Goal: Transaction & Acquisition: Purchase product/service

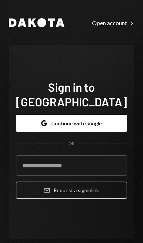
scroll to position [104, 0]
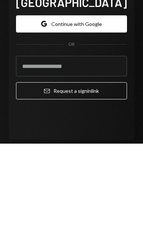
click at [103, 115] on button "Google Continue with Google" at bounding box center [71, 123] width 111 height 17
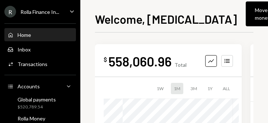
click at [143, 11] on button "Move money Caret Down" at bounding box center [266, 13] width 42 height 25
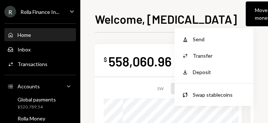
click at [143, 33] on div "Withdraw Send" at bounding box center [213, 39] width 73 height 16
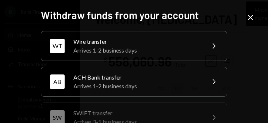
click at [143, 39] on div "Wire transfer" at bounding box center [136, 41] width 127 height 9
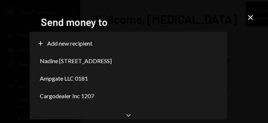
click at [143, 65] on div "Nadine [STREET_ADDRESS]" at bounding box center [127, 61] width 191 height 18
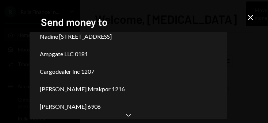
click at [132, 115] on div "Chevron Down" at bounding box center [128, 115] width 197 height 9
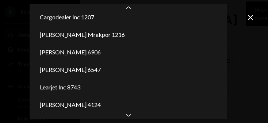
click at [131, 117] on icon "Chevron Down" at bounding box center [128, 114] width 7 height 7
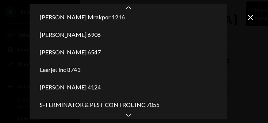
scroll to position [129, 0]
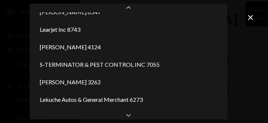
click at [131, 117] on icon "Chevron Down" at bounding box center [128, 114] width 7 height 7
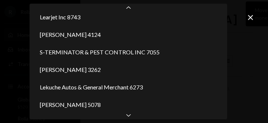
click at [129, 118] on icon "Chevron Down" at bounding box center [128, 114] width 7 height 7
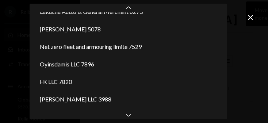
click at [130, 116] on icon "Chevron Down" at bounding box center [128, 114] width 7 height 7
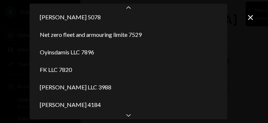
click at [130, 119] on div "Chevron Down" at bounding box center [128, 115] width 197 height 9
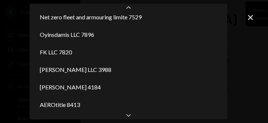
click at [130, 119] on div "Chevron Down" at bounding box center [128, 115] width 197 height 9
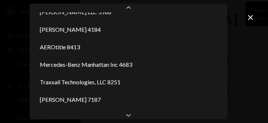
click at [130, 118] on icon "Chevron Down" at bounding box center [128, 114] width 7 height 7
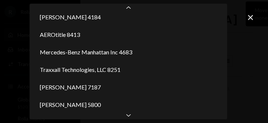
scroll to position [340, 0]
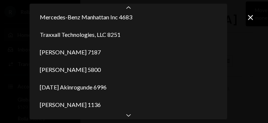
click at [130, 118] on icon "Chevron Down" at bounding box center [128, 114] width 7 height 7
click at [133, 117] on div "Chevron Down" at bounding box center [128, 115] width 197 height 9
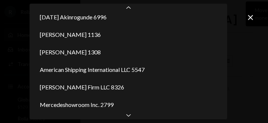
click at [132, 117] on div "Chevron Down" at bounding box center [128, 115] width 197 height 9
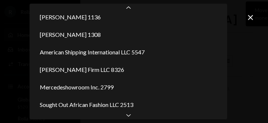
scroll to position [480, 0]
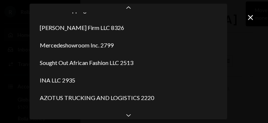
click at [133, 117] on div "Chevron Down" at bounding box center [128, 115] width 197 height 9
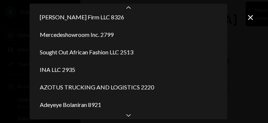
scroll to position [532, 0]
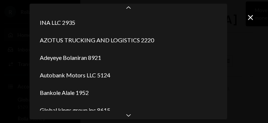
click at [131, 115] on icon "Chevron Down" at bounding box center [128, 114] width 7 height 7
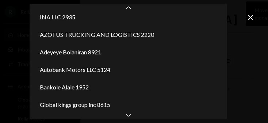
select select "**********"
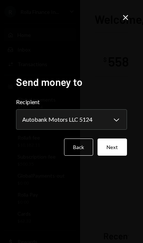
click at [115, 155] on button "Next" at bounding box center [113, 146] width 30 height 17
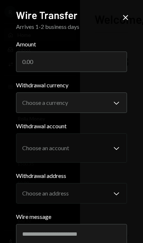
click at [105, 64] on input "Amount" at bounding box center [72, 61] width 112 height 20
type input "37075"
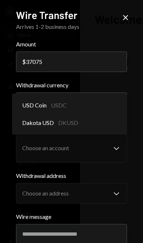
click at [111, 102] on div "USD Coin USDC" at bounding box center [70, 105] width 110 height 18
select select "*****"
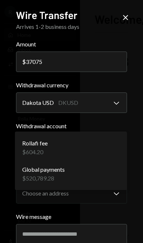
click at [100, 150] on div "Rollafi fee $604.20" at bounding box center [71, 147] width 107 height 26
select select "**********"
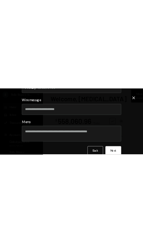
scroll to position [49, 0]
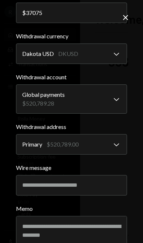
click at [71, 186] on input "Wire message" at bounding box center [72, 185] width 112 height 20
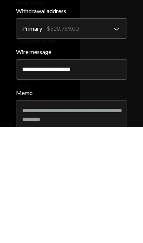
type input "**********"
click at [127, 204] on label "Memo" at bounding box center [72, 208] width 112 height 9
click at [127, 216] on textarea "Memo" at bounding box center [72, 230] width 112 height 29
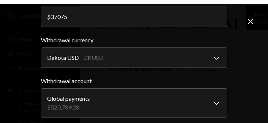
scroll to position [9, 0]
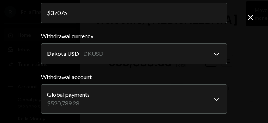
click at [17, 5] on div "**********" at bounding box center [134, 61] width 268 height 123
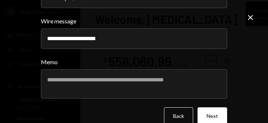
scroll to position [195, 0]
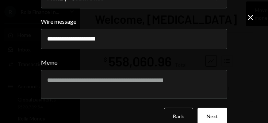
click at [143, 119] on button "Next" at bounding box center [212, 116] width 30 height 17
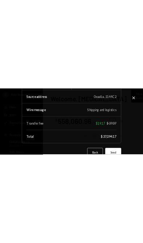
scroll to position [116, 0]
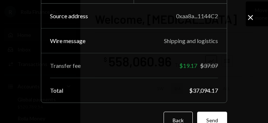
click at [143, 115] on button "Send" at bounding box center [212, 120] width 30 height 17
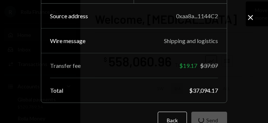
scroll to position [0, 0]
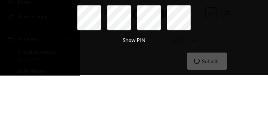
click at [143, 31] on form "Enter your four digit PIN Show PIN Submit" at bounding box center [134, 74] width 186 height 86
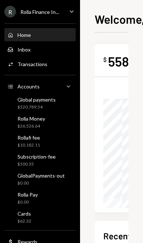
click at [51, 101] on div "Global payments" at bounding box center [37, 99] width 38 height 6
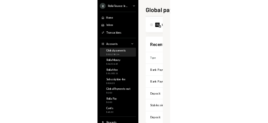
scroll to position [112, 0]
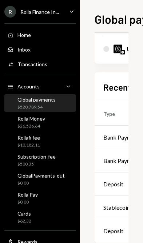
click at [118, 134] on div "Bank Payment" at bounding box center [122, 137] width 36 height 9
click at [113, 140] on div "Bank Payment" at bounding box center [122, 137] width 36 height 9
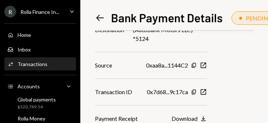
scroll to position [233, 0]
